Goal: Entertainment & Leisure: Consume media (video, audio)

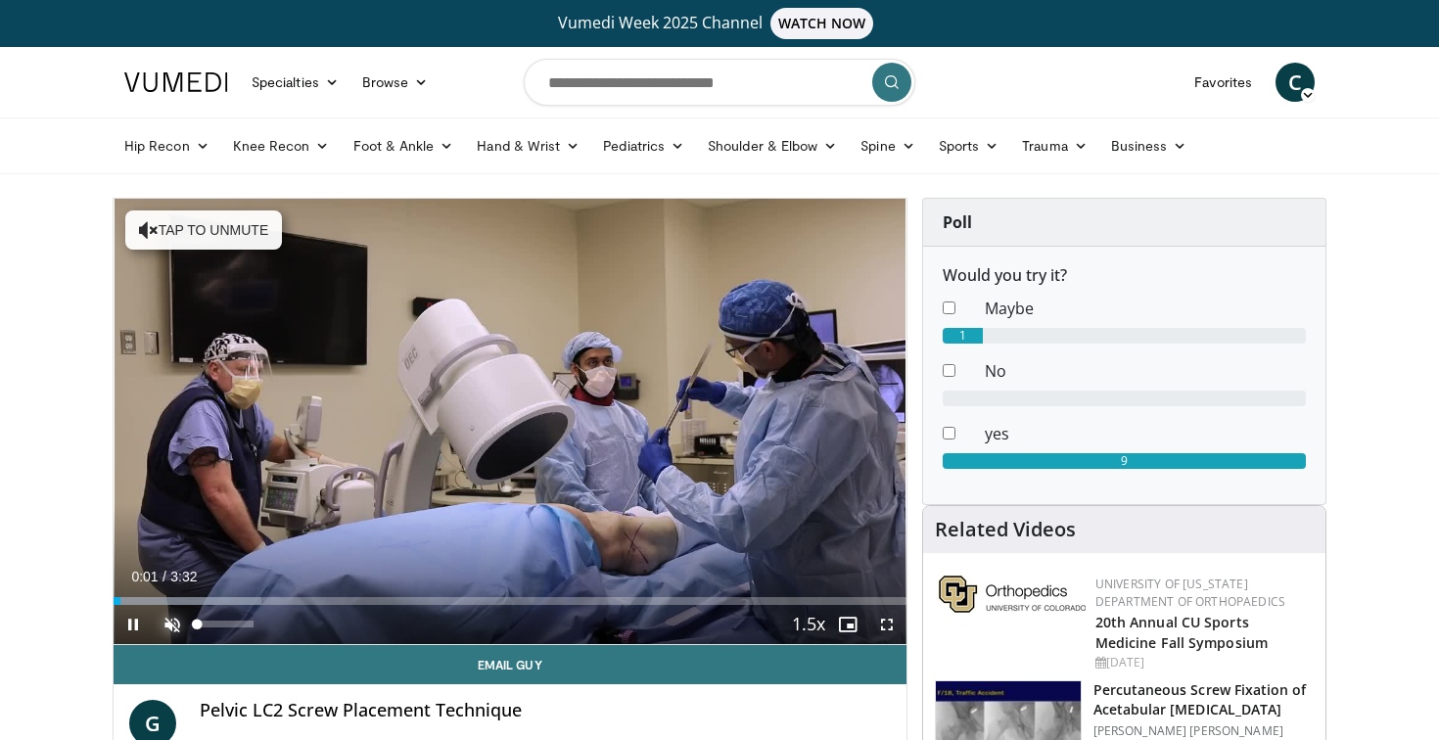
click at [168, 623] on span "Video Player" at bounding box center [172, 624] width 39 height 39
click at [886, 623] on span "Video Player" at bounding box center [887, 624] width 39 height 39
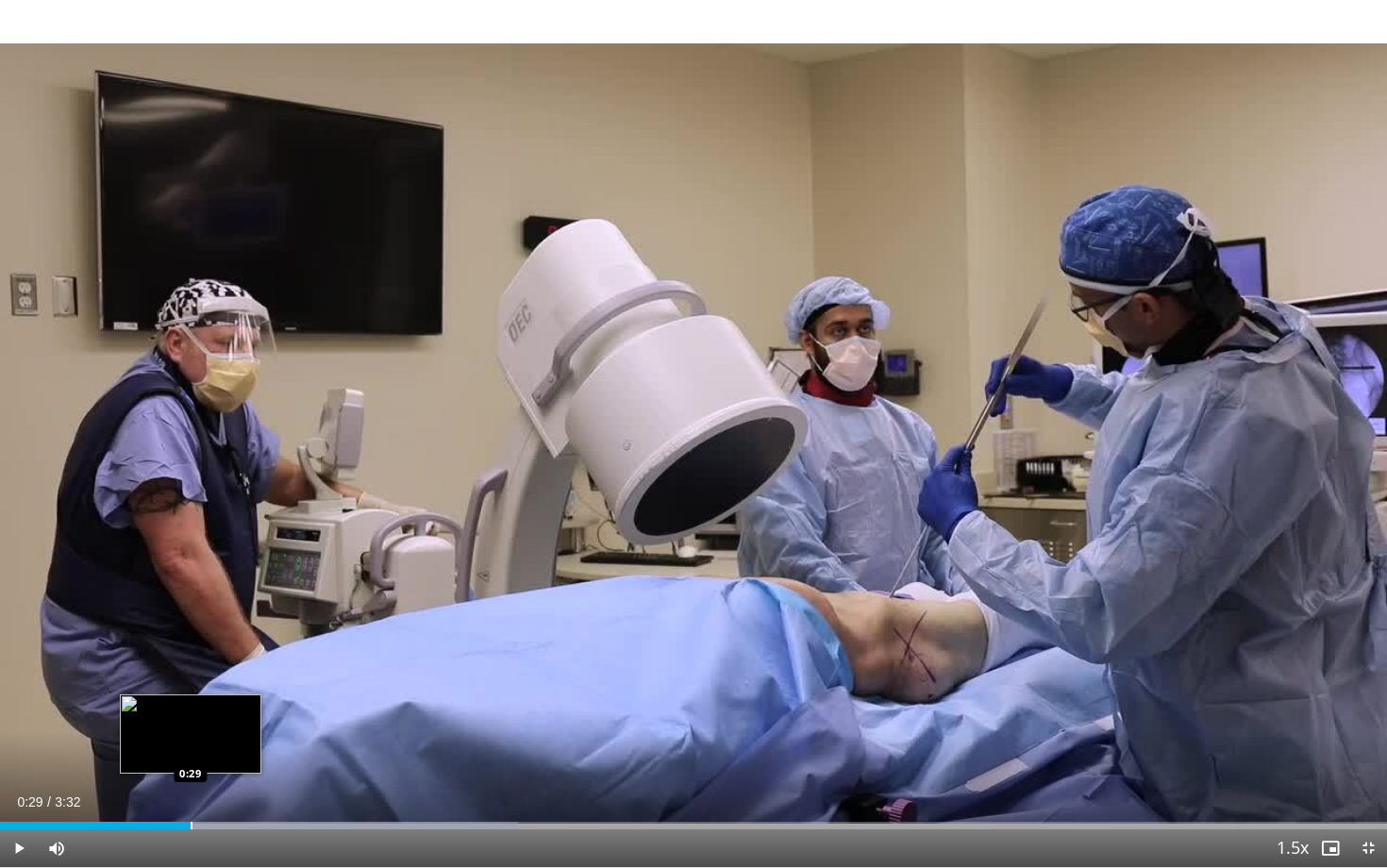
click at [190, 712] on div "Loaded : 37.35% 0:29 0:29" at bounding box center [693, 826] width 1387 height 8
click at [223, 712] on div "Progress Bar" at bounding box center [224, 826] width 2 height 8
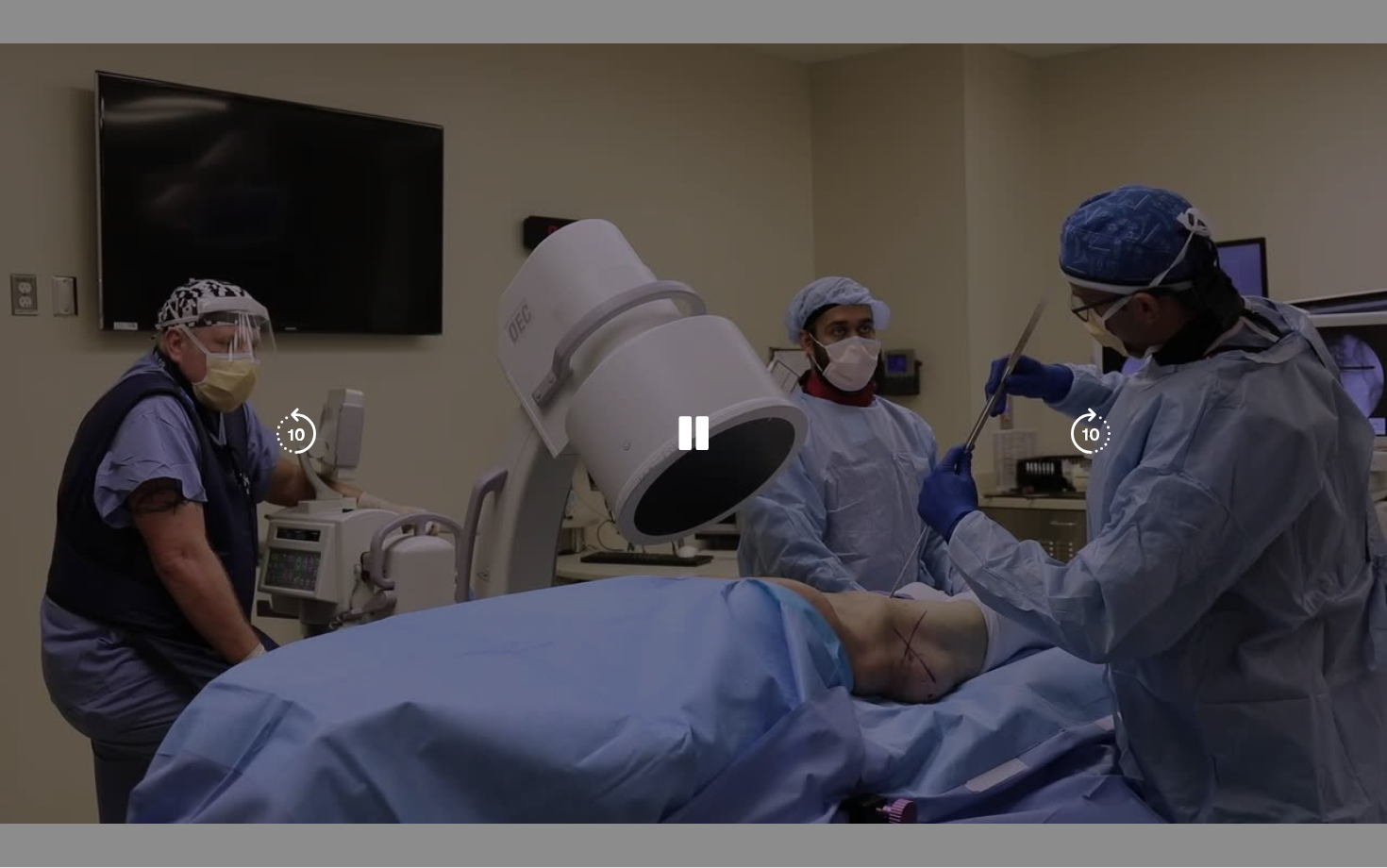
click at [303, 712] on video-js "**********" at bounding box center [693, 434] width 1387 height 868
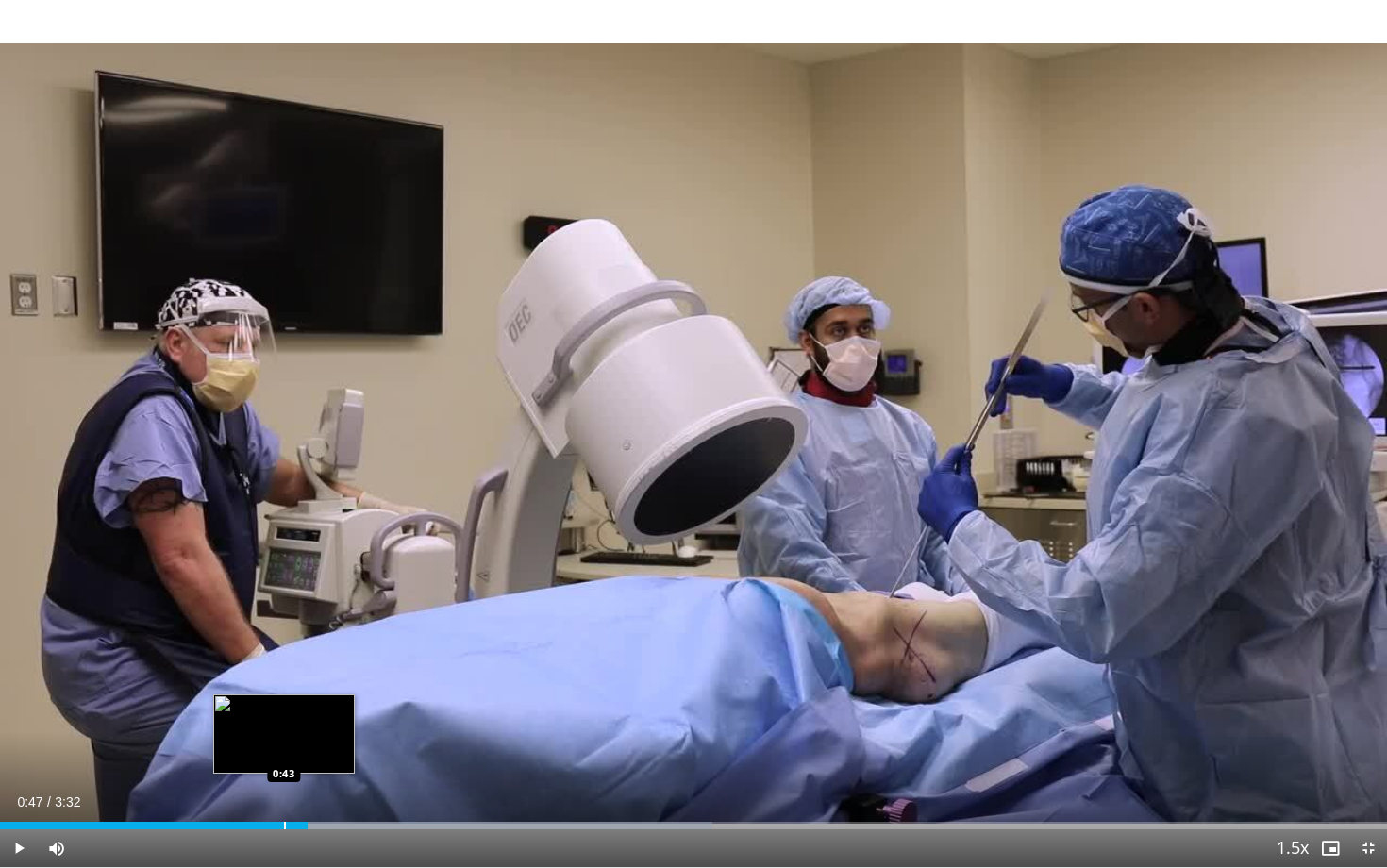
click at [284, 712] on div "Loaded : 51.37% 0:47 0:43" at bounding box center [693, 820] width 1387 height 18
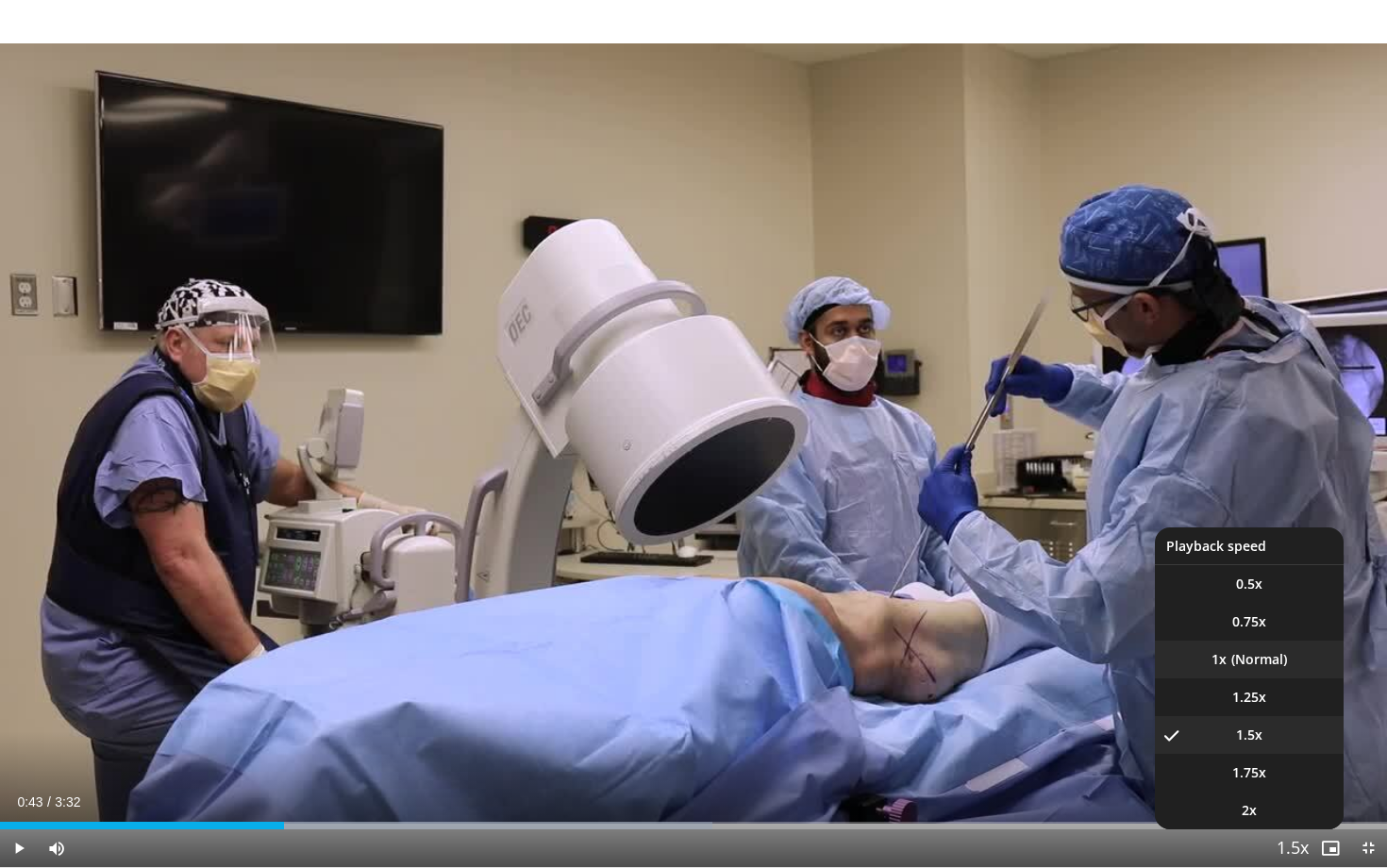
click at [1254, 657] on li "1x" at bounding box center [1249, 659] width 189 height 38
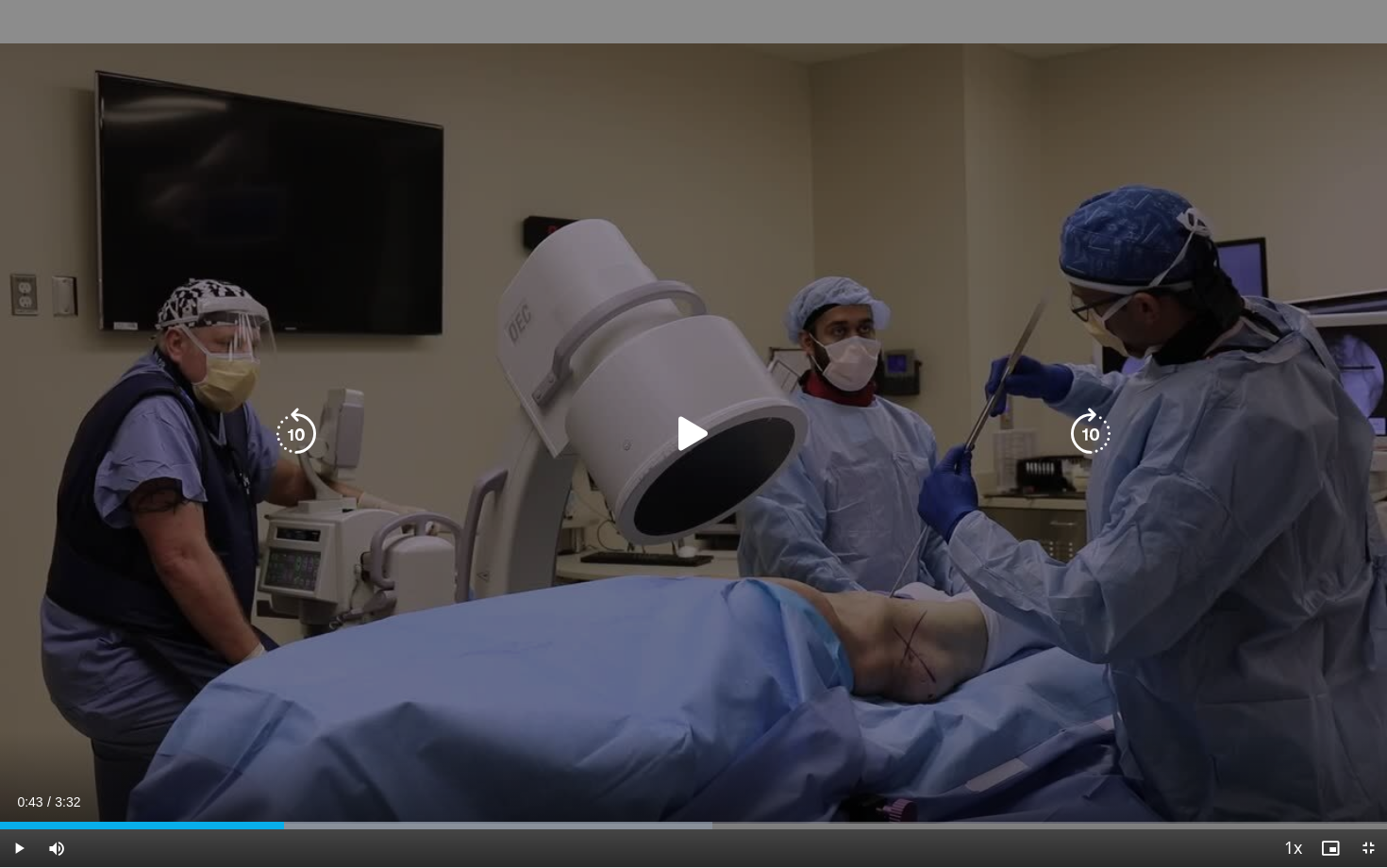
click at [785, 563] on div "10 seconds Tap to unmute" at bounding box center [693, 434] width 1387 height 867
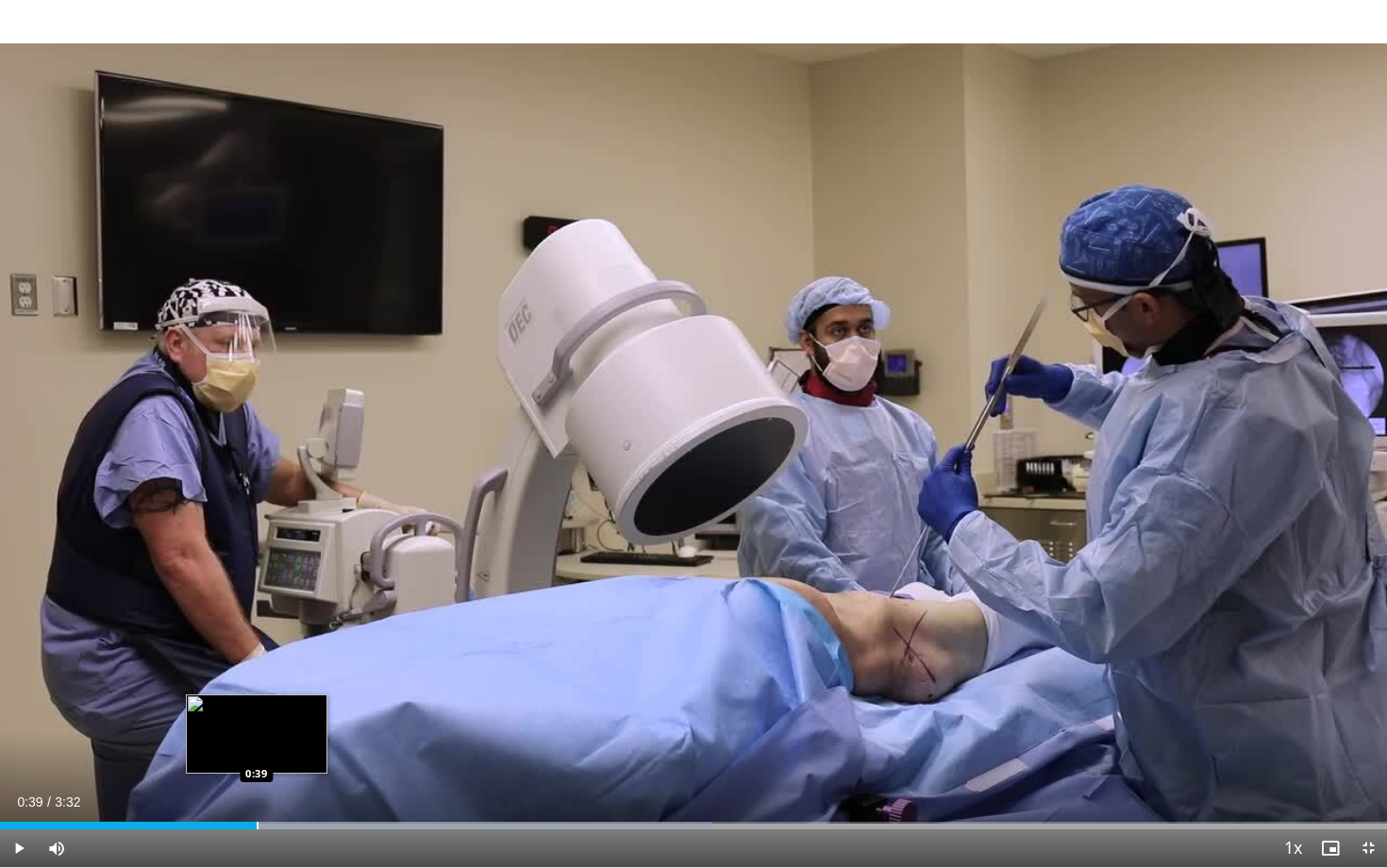
click at [256, 712] on div "Loaded : 51.37% 0:39 0:39" at bounding box center [693, 820] width 1387 height 18
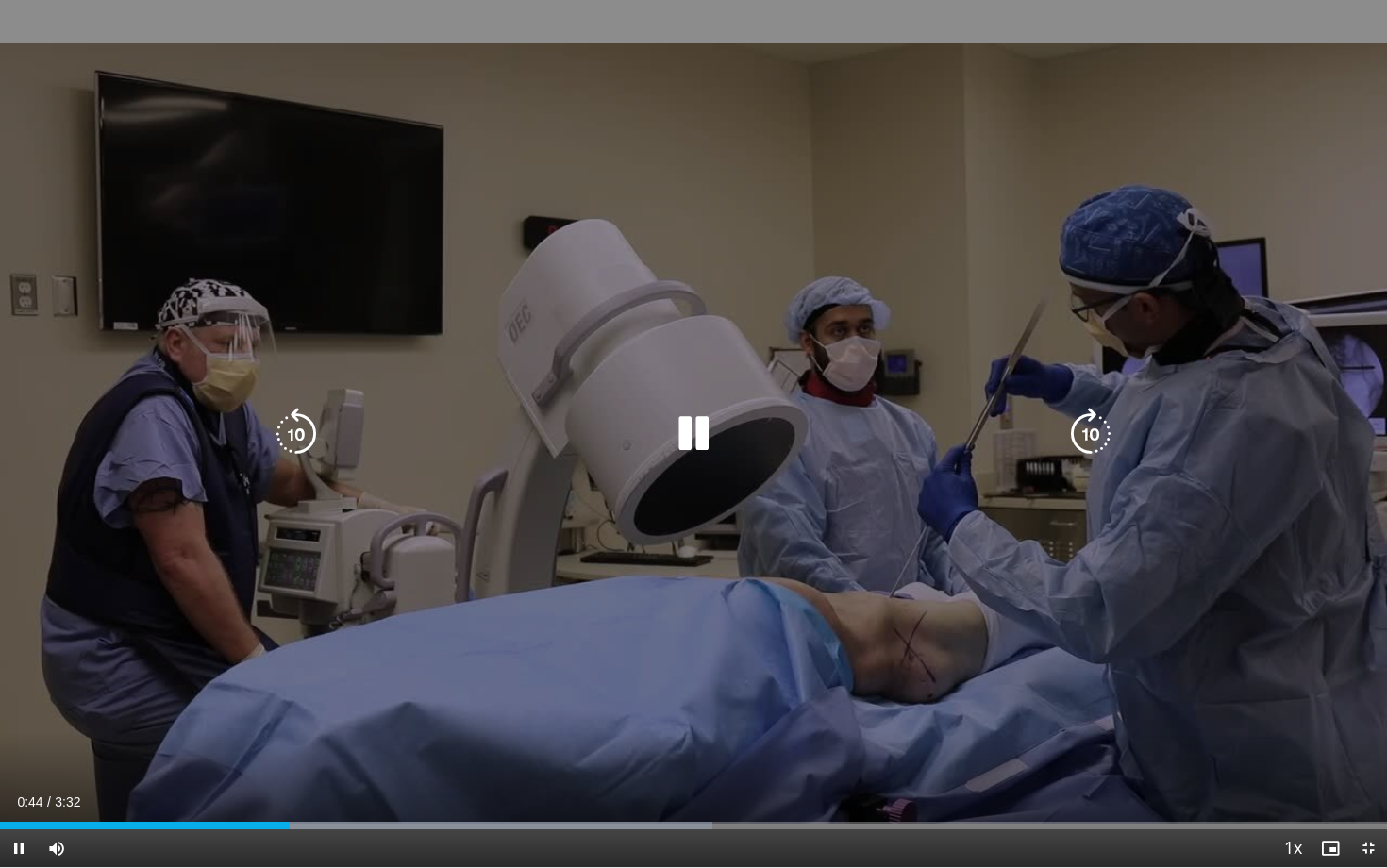
click at [701, 433] on icon "Video Player" at bounding box center [693, 434] width 53 height 53
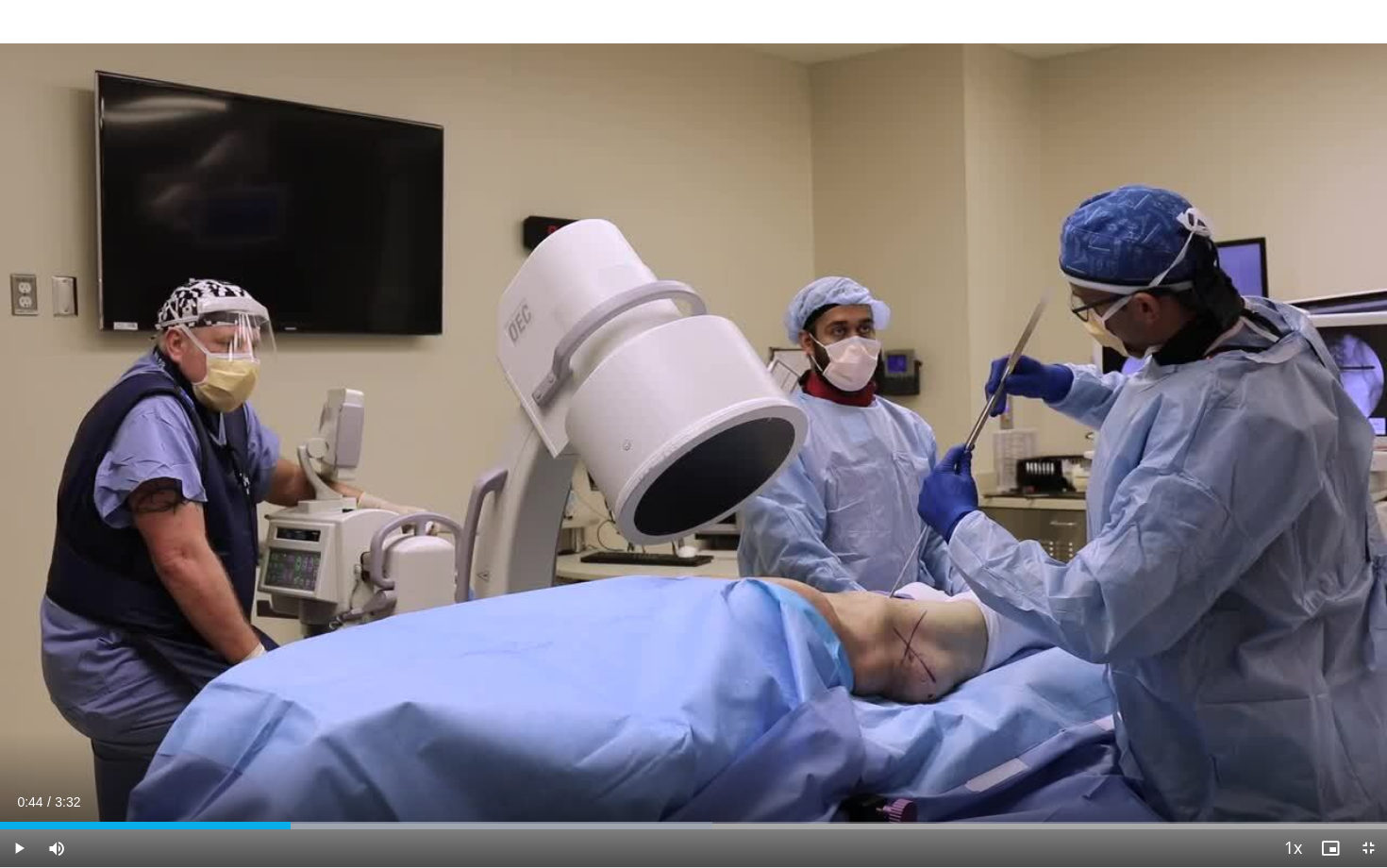
click at [701, 433] on div "10 seconds Tap to unmute" at bounding box center [693, 434] width 1387 height 867
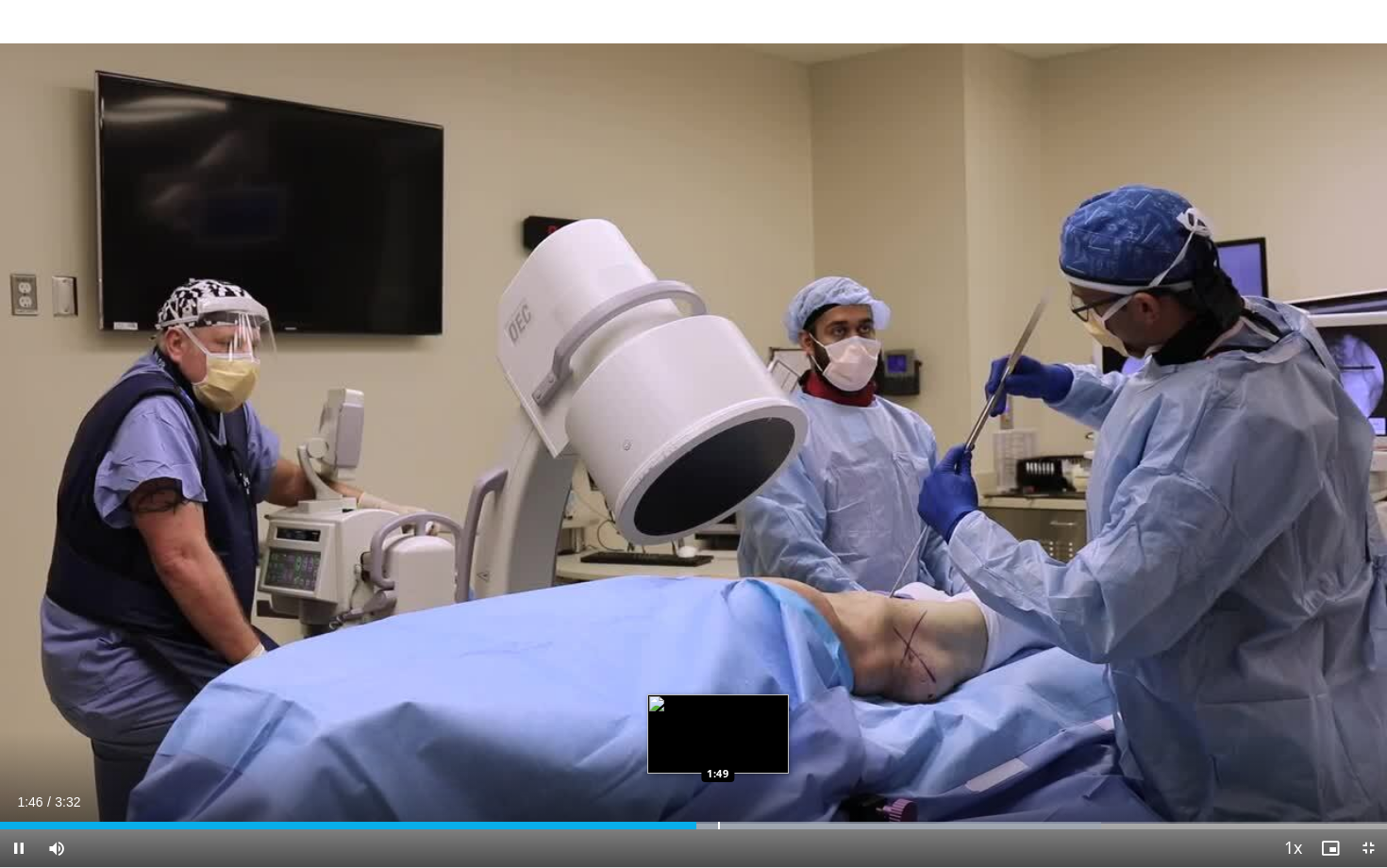
click at [718, 712] on div "Progress Bar" at bounding box center [719, 826] width 2 height 8
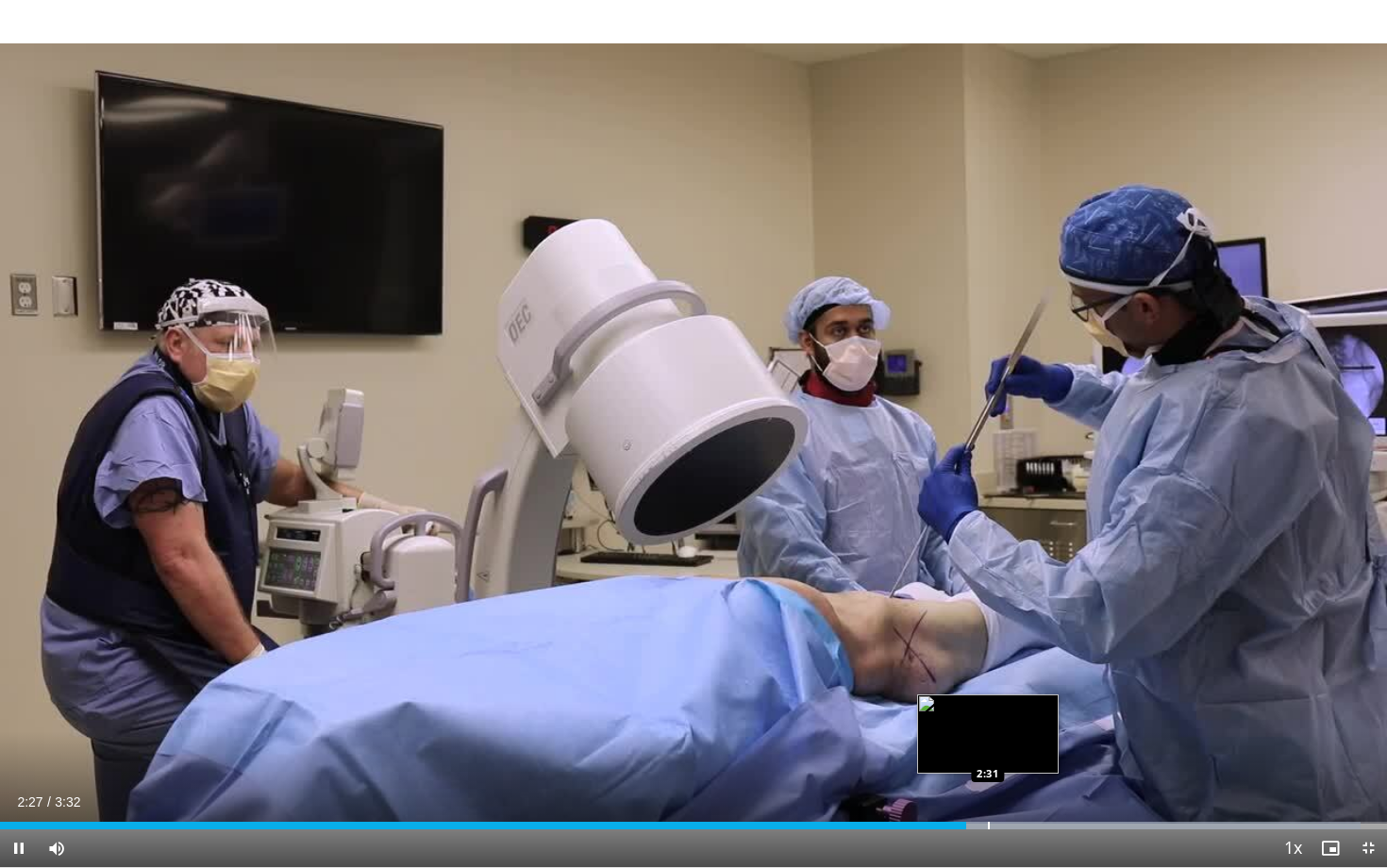
click at [990, 712] on div "Progress Bar" at bounding box center [989, 826] width 2 height 8
click at [1022, 712] on div "Progress Bar" at bounding box center [1023, 826] width 2 height 8
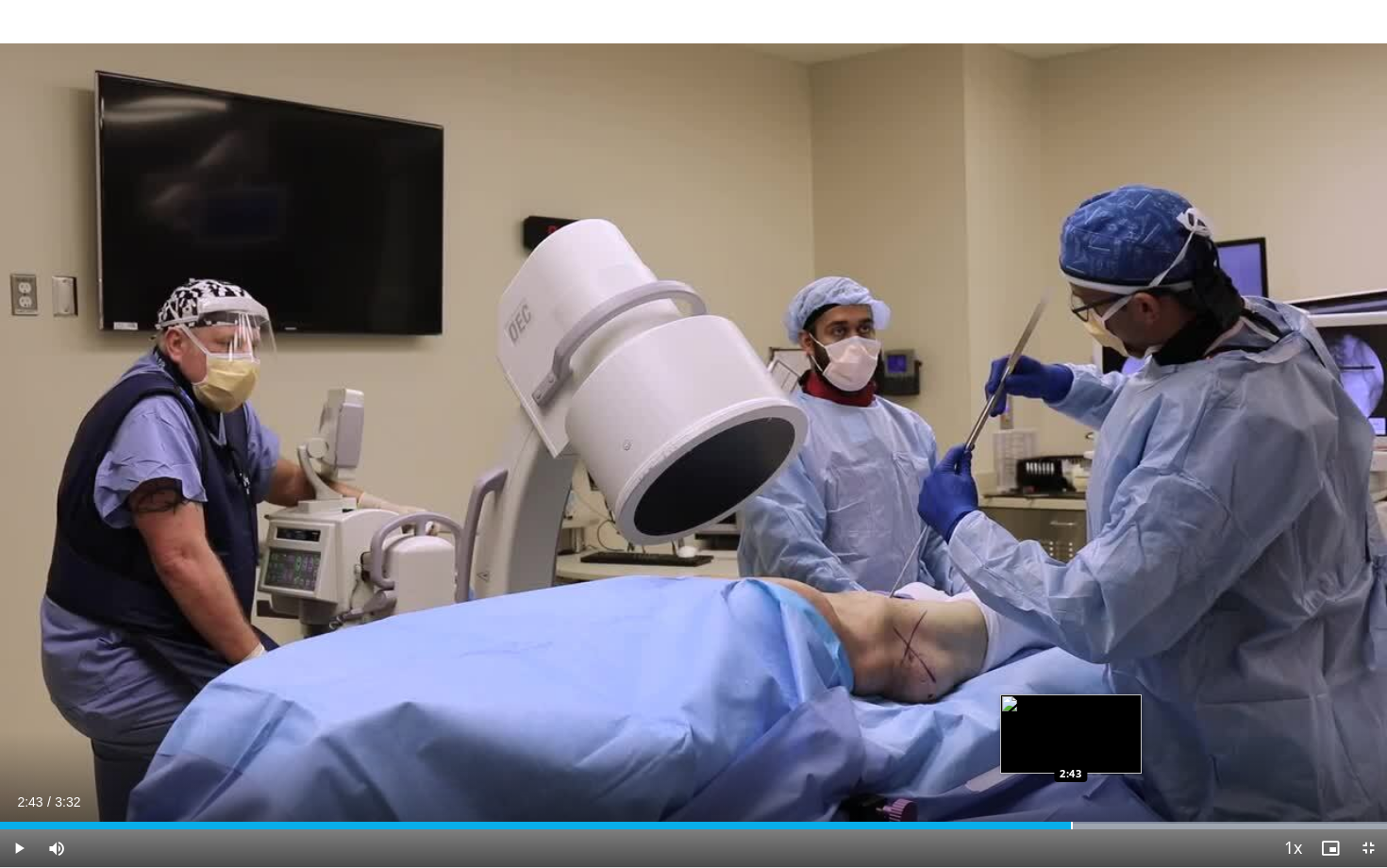
click at [1071, 712] on div "Progress Bar" at bounding box center [1072, 826] width 2 height 8
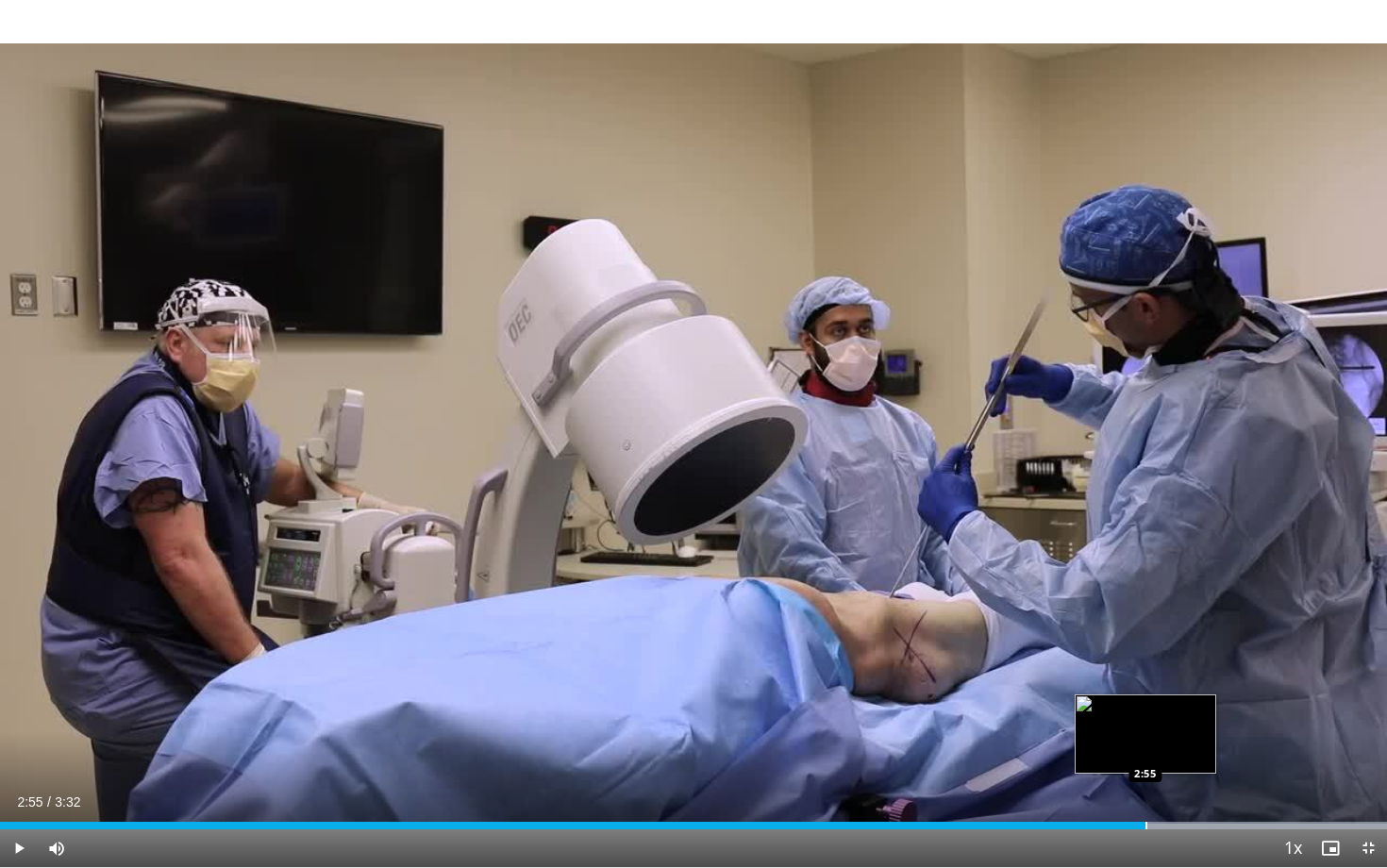
click at [1146, 712] on div "Progress Bar" at bounding box center [1147, 826] width 2 height 8
click at [1171, 712] on div "Progress Bar" at bounding box center [1172, 826] width 2 height 8
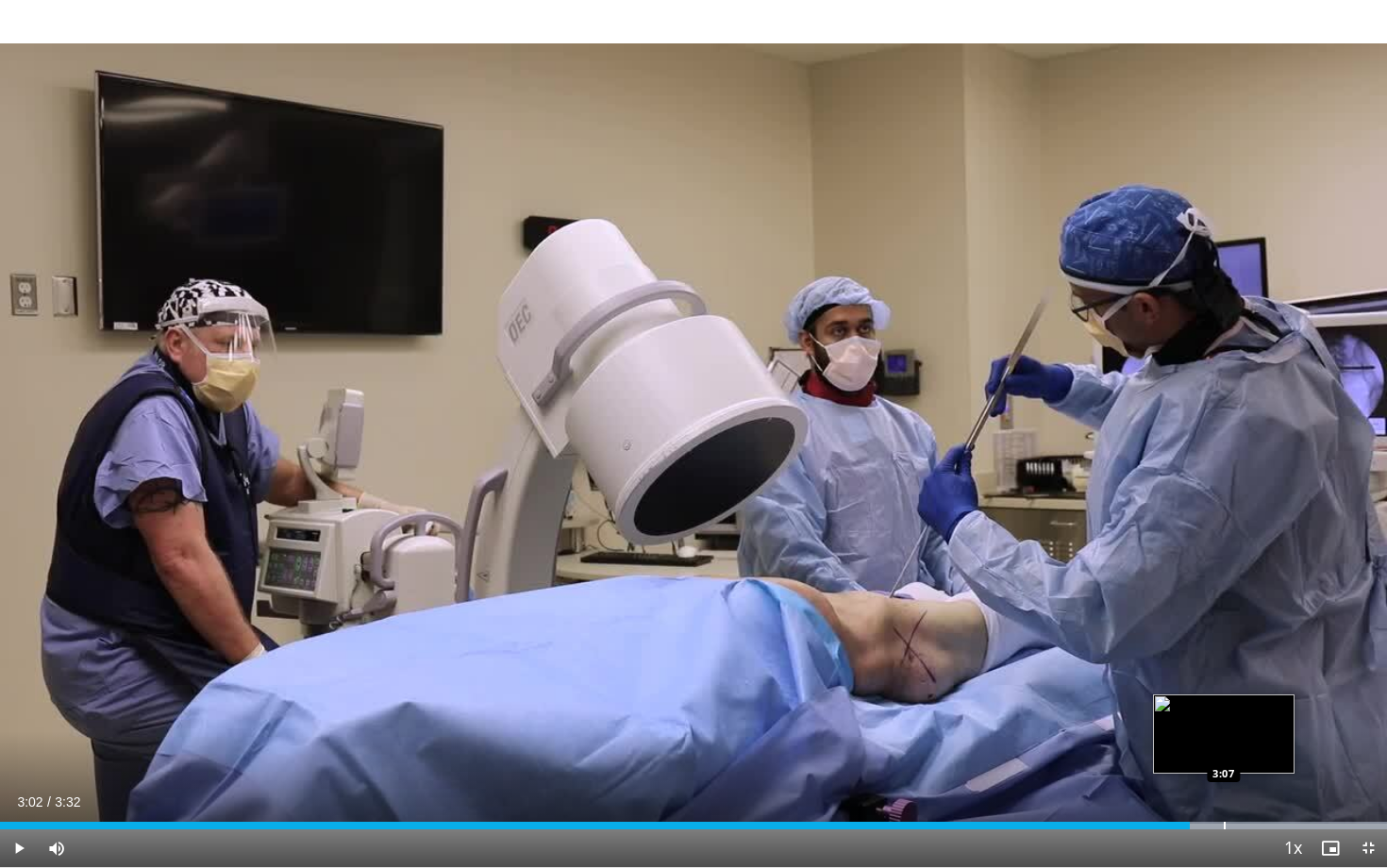
click at [1224, 712] on div "Progress Bar" at bounding box center [1225, 826] width 2 height 8
click at [1226, 712] on div "Progress Bar" at bounding box center [1227, 826] width 2 height 8
click at [1188, 712] on div "Progress Bar" at bounding box center [1189, 826] width 2 height 8
click at [1324, 712] on span "Video Player" at bounding box center [1330, 848] width 38 height 38
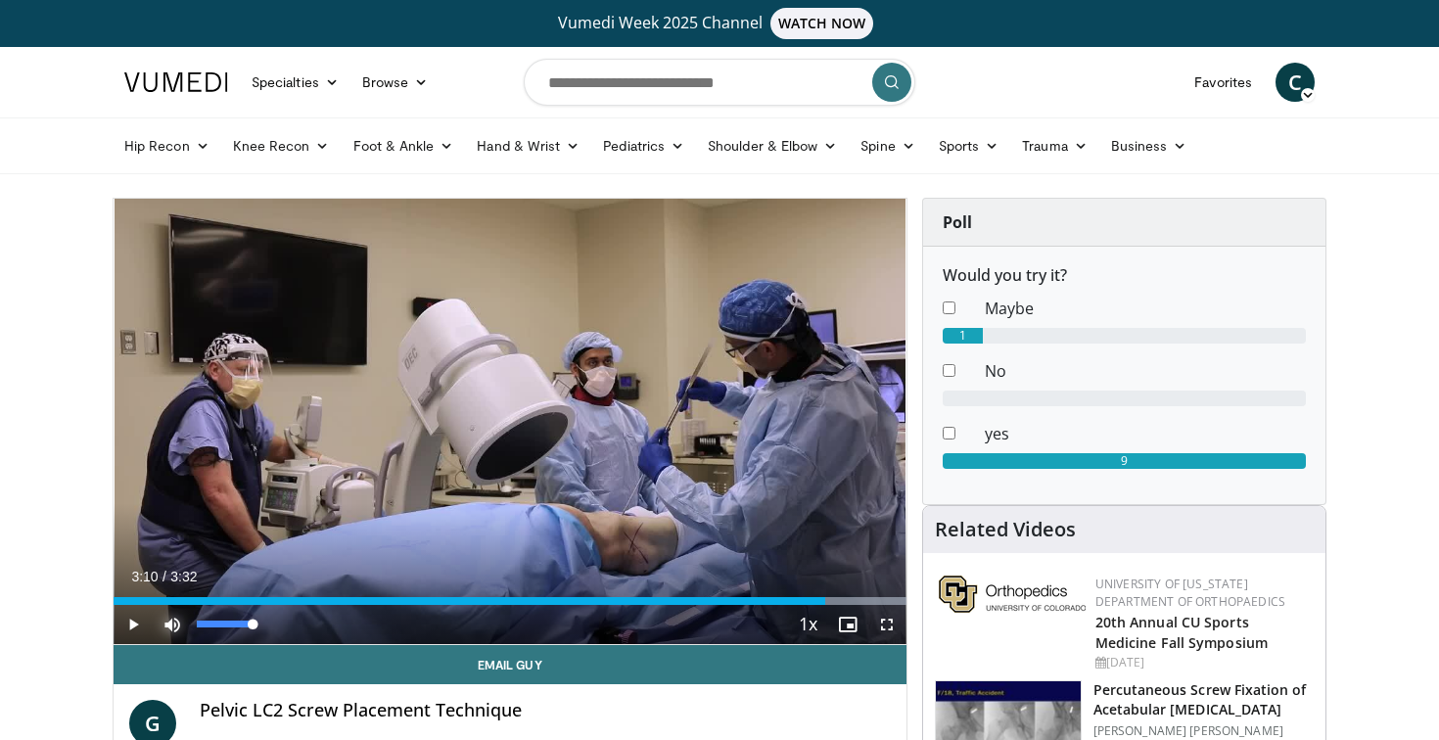
click at [176, 624] on span "Video Player" at bounding box center [172, 624] width 39 height 39
click at [526, 605] on div "Current Time 3:10 / Duration 3:32 Play Skip Backward Skip Forward Mute 72% Load…" at bounding box center [510, 624] width 793 height 39
click at [512, 605] on div "Current Time 3:10 / Duration 3:32 Play Skip Backward Skip Forward Mute 72% Load…" at bounding box center [510, 624] width 793 height 39
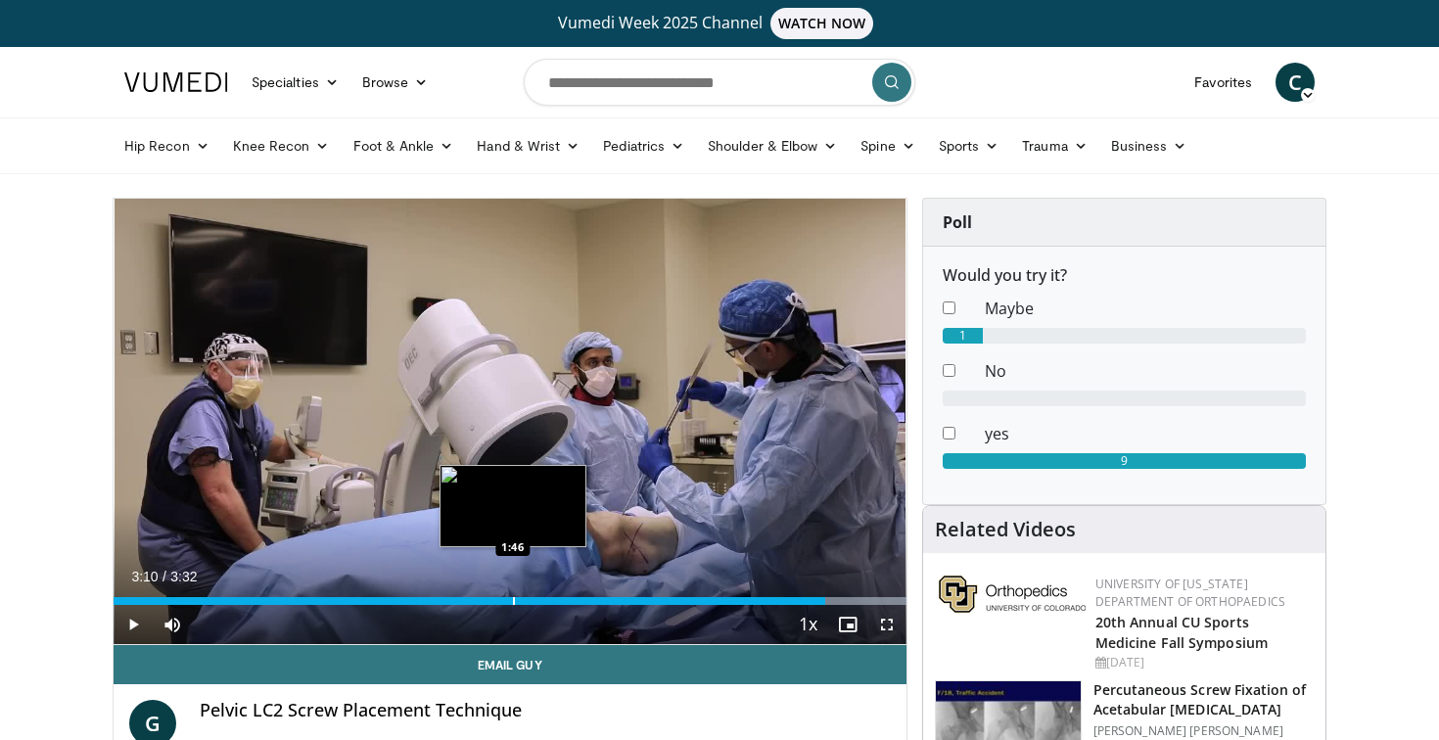
click at [510, 587] on div "Loaded : 100.00% 3:10 1:46" at bounding box center [510, 596] width 793 height 19
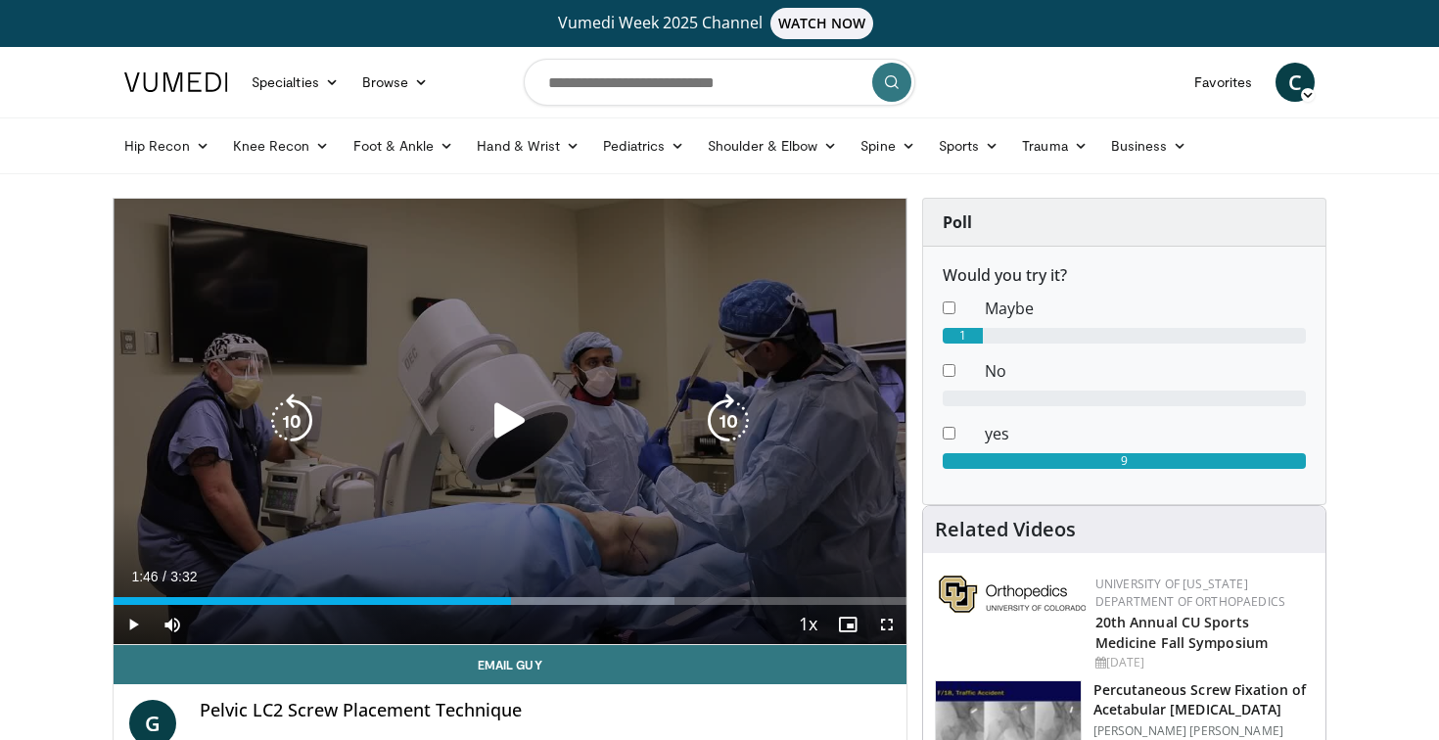
click at [506, 509] on div "10 seconds Tap to unmute" at bounding box center [510, 422] width 793 height 446
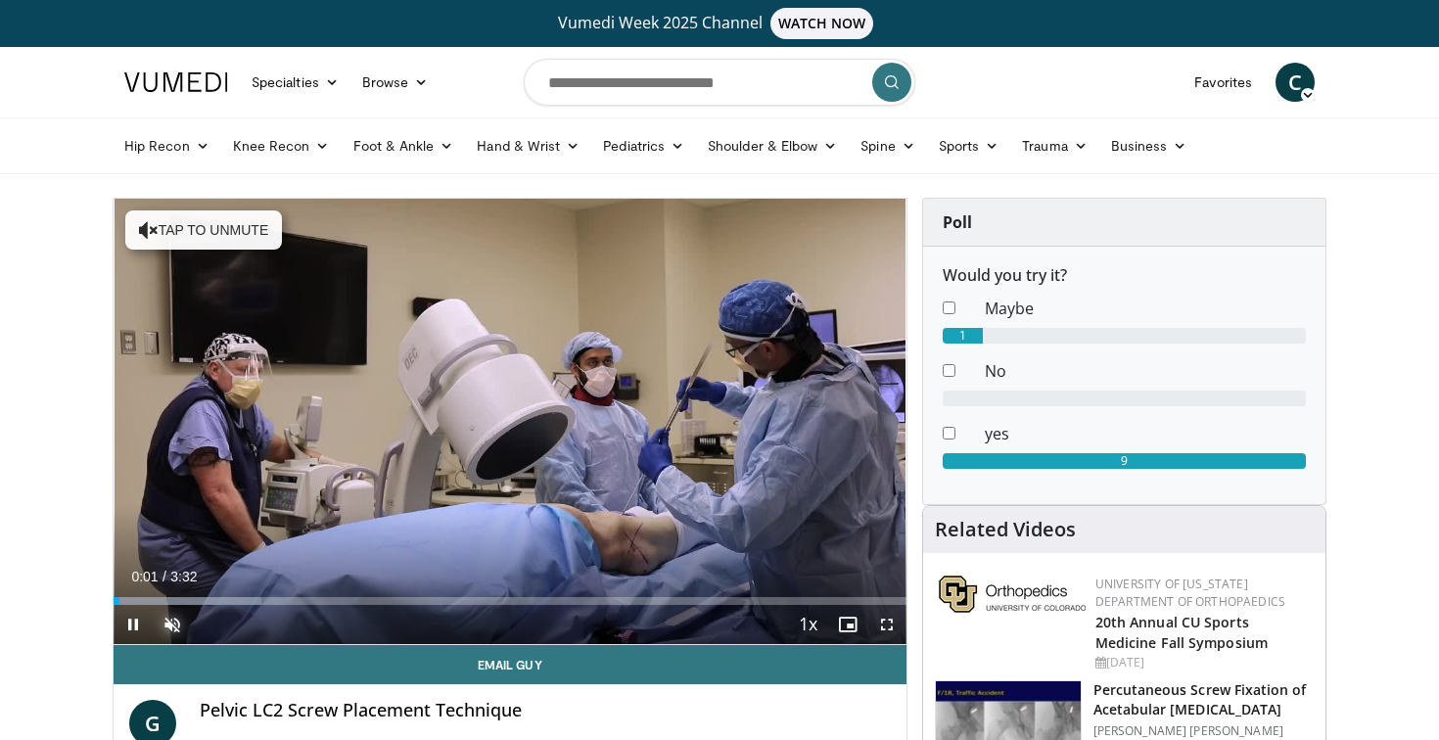
click at [175, 625] on span "Video Player" at bounding box center [172, 624] width 39 height 39
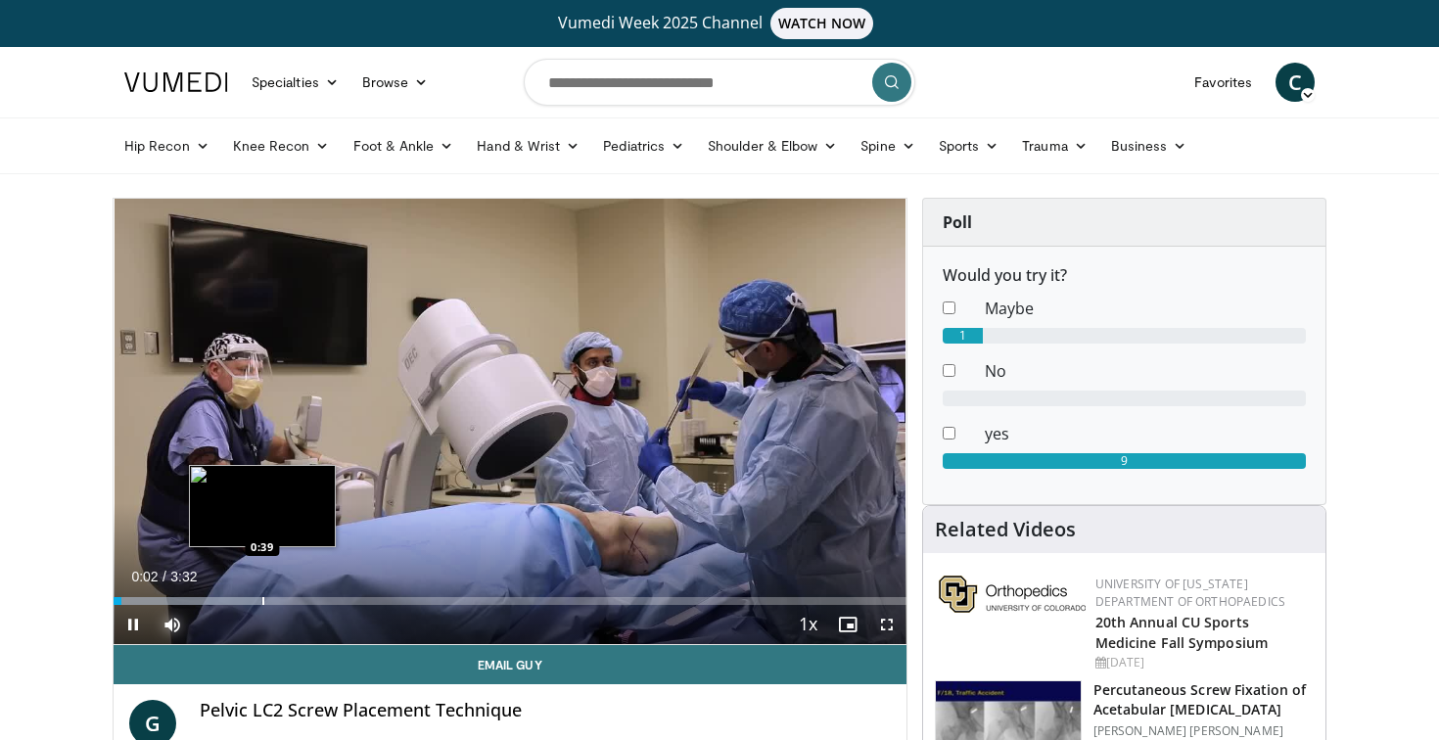
click at [262, 595] on div "Loaded : 18.66% 0:02 0:39" at bounding box center [510, 596] width 793 height 19
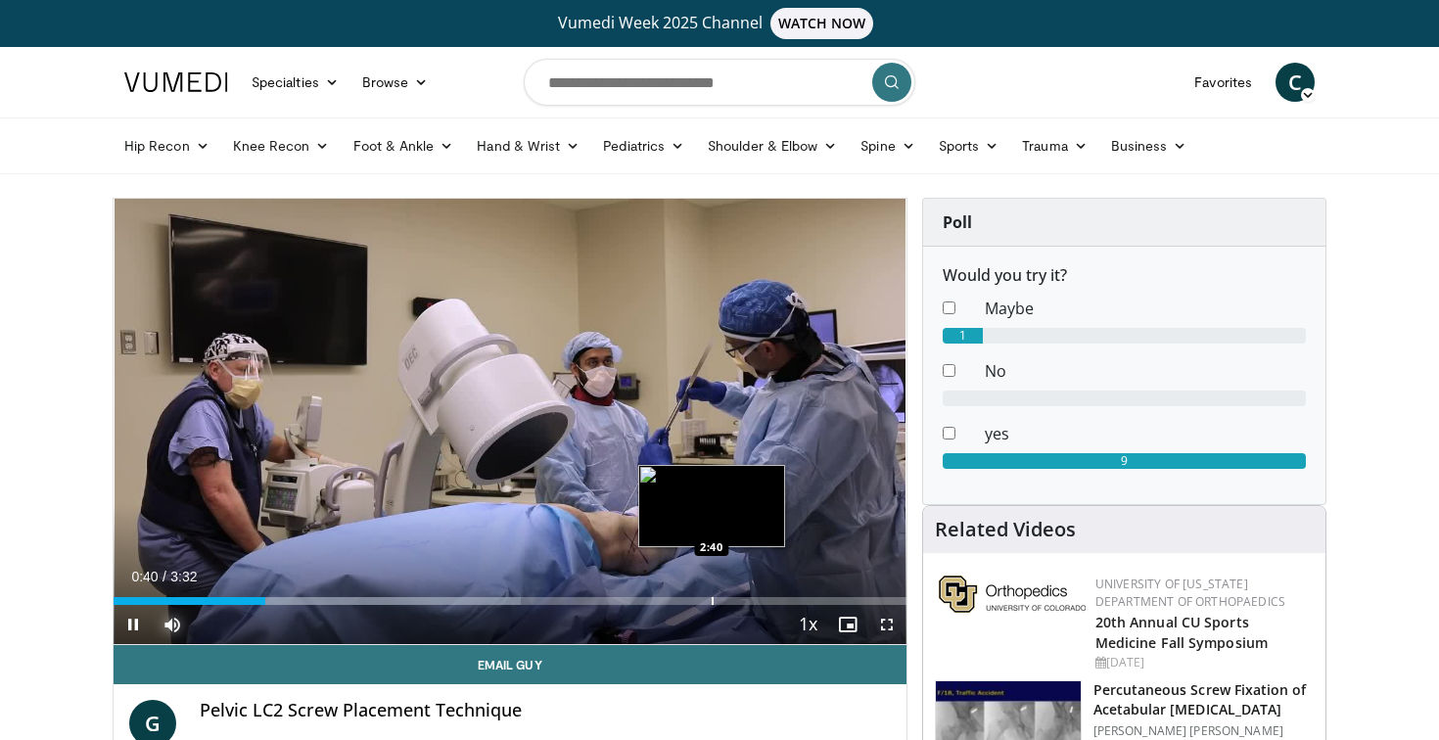
click at [711, 591] on div "Loaded : 51.37% 0:40 2:40" at bounding box center [510, 596] width 793 height 19
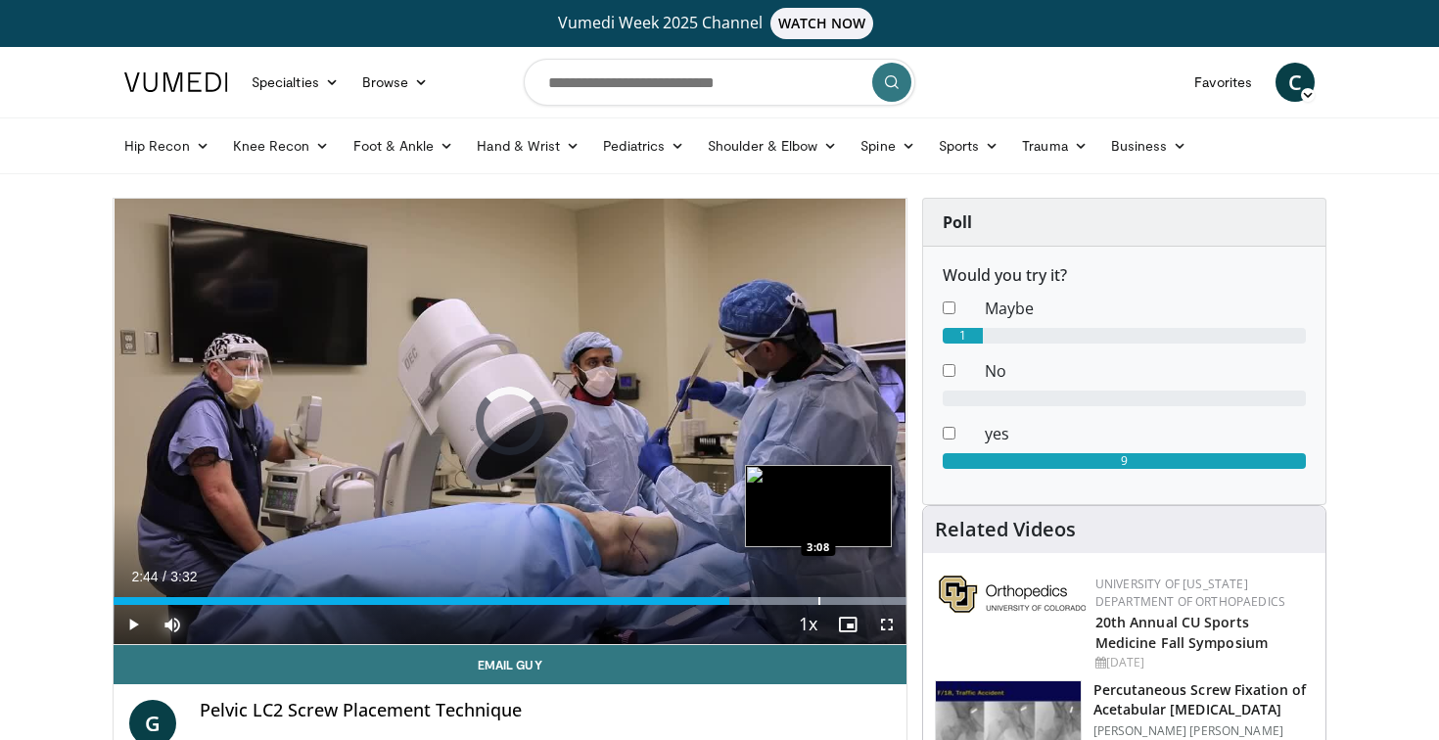
click at [819, 601] on div "Progress Bar" at bounding box center [820, 601] width 2 height 8
click at [846, 600] on div "Progress Bar" at bounding box center [847, 601] width 2 height 8
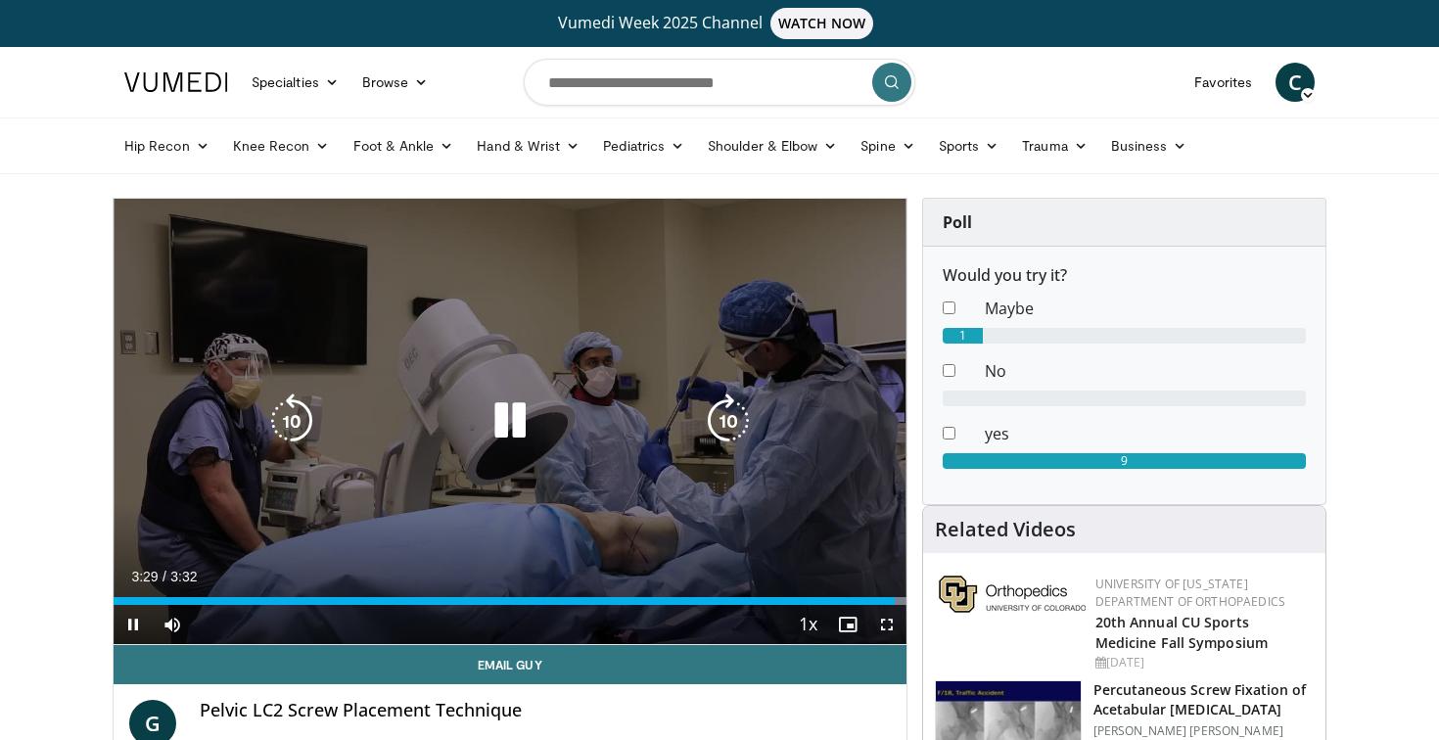
click at [512, 414] on icon "Video Player" at bounding box center [510, 421] width 55 height 55
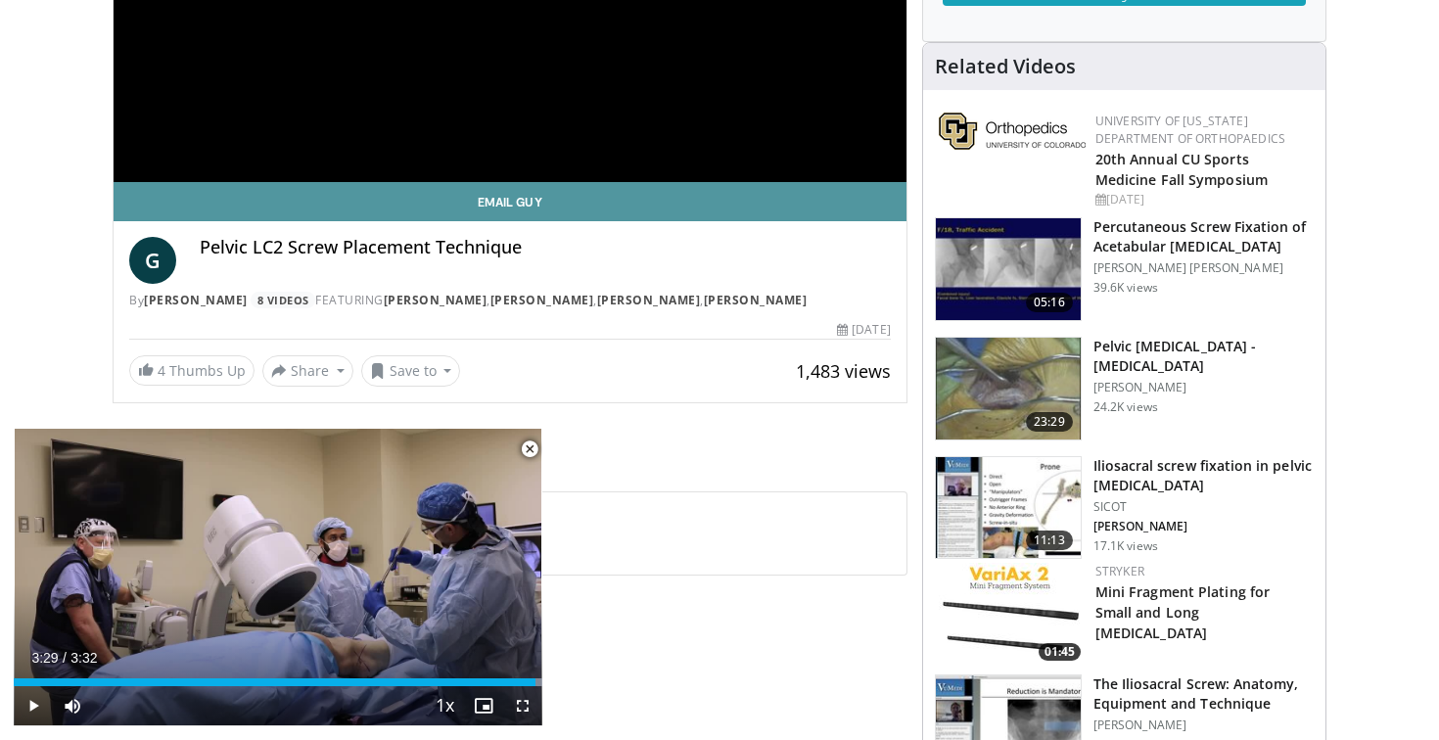
scroll to position [559, 0]
